Goal: Task Accomplishment & Management: Manage account settings

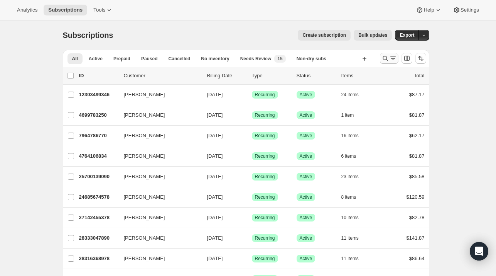
click at [386, 62] on icon "Search and filter results" at bounding box center [386, 58] width 8 height 8
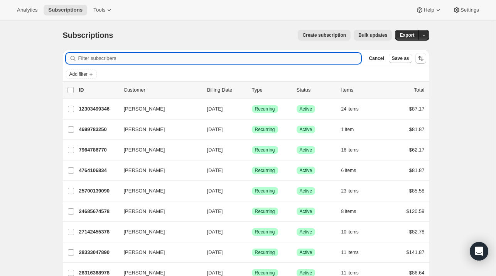
paste input "[EMAIL_ADDRESS][PERSON_NAME][DOMAIN_NAME]"
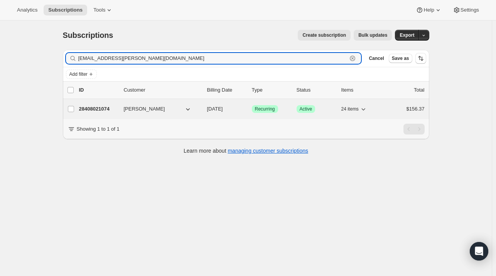
type input "[EMAIL_ADDRESS][PERSON_NAME][DOMAIN_NAME]"
click at [94, 108] on p "28408021074" at bounding box center [98, 109] width 39 height 8
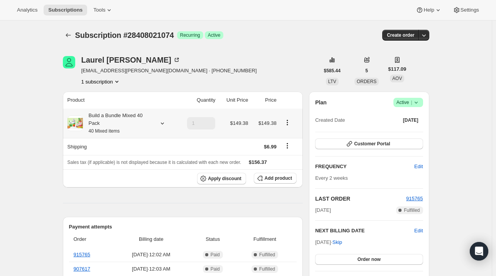
click at [166, 120] on icon at bounding box center [163, 123] width 8 height 8
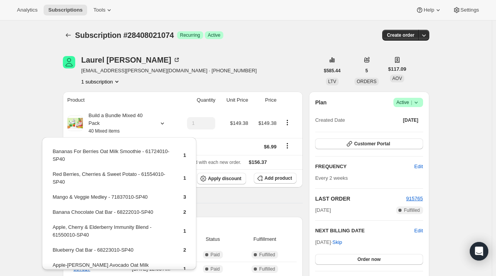
click at [256, 67] on div "[PERSON_NAME] [PERSON_NAME][EMAIL_ADDRESS][PERSON_NAME][DOMAIN_NAME] · [PHONE_N…" at bounding box center [191, 70] width 257 height 29
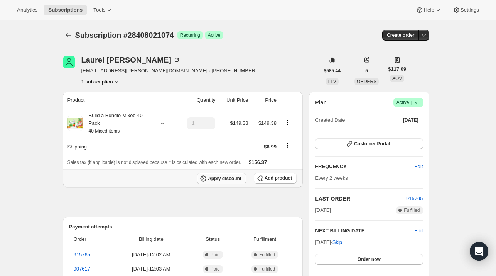
click at [236, 178] on span "Apply discount" at bounding box center [225, 178] width 34 height 6
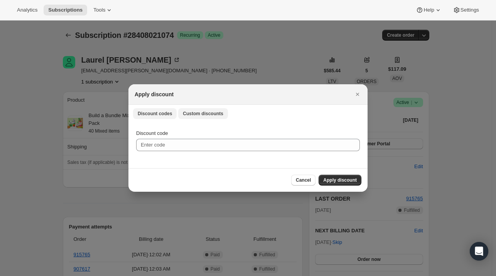
click at [211, 113] on span "Custom discounts" at bounding box center [203, 113] width 41 height 6
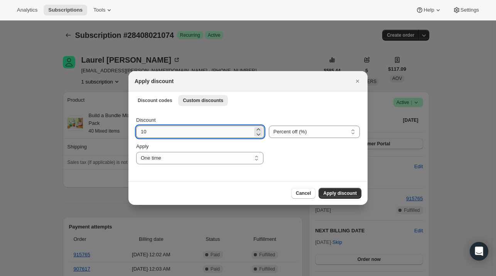
click at [179, 134] on input "10" at bounding box center [194, 131] width 117 height 12
type input "1"
type input "2"
click at [175, 132] on input "Discount" at bounding box center [194, 131] width 117 height 12
type input "29"
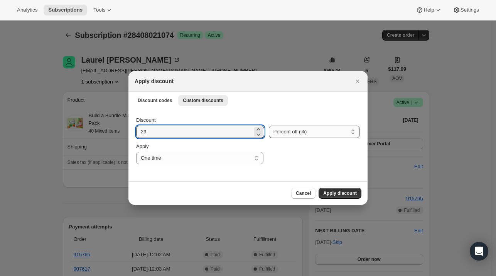
click at [308, 130] on select "Percent off (%) Amount off ($)" at bounding box center [314, 131] width 91 height 12
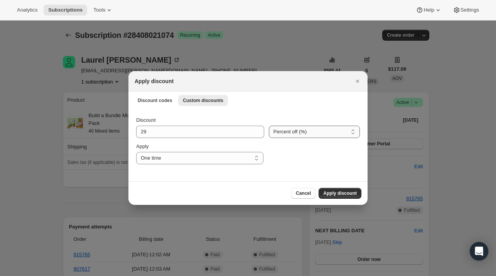
click at [269, 125] on select "Percent off (%) Amount off ($)" at bounding box center [314, 131] width 91 height 12
click at [303, 134] on select "Percent off (%) Amount off ($)" at bounding box center [314, 131] width 91 height 12
select select "fixed"
click at [269, 125] on select "Percent off (%) Amount off ($)" at bounding box center [314, 131] width 91 height 12
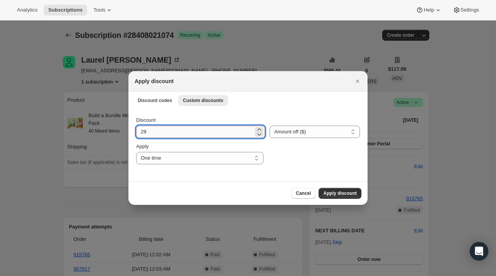
click at [178, 131] on input "29" at bounding box center [194, 131] width 117 height 12
type input "29.75"
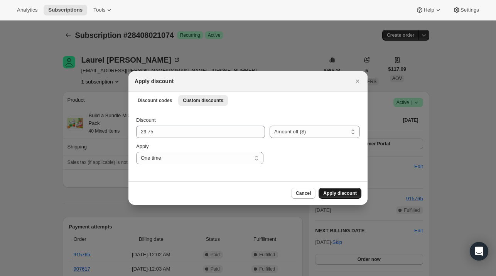
click at [349, 195] on span "Apply discount" at bounding box center [340, 193] width 34 height 6
